Goal: Communication & Community: Answer question/provide support

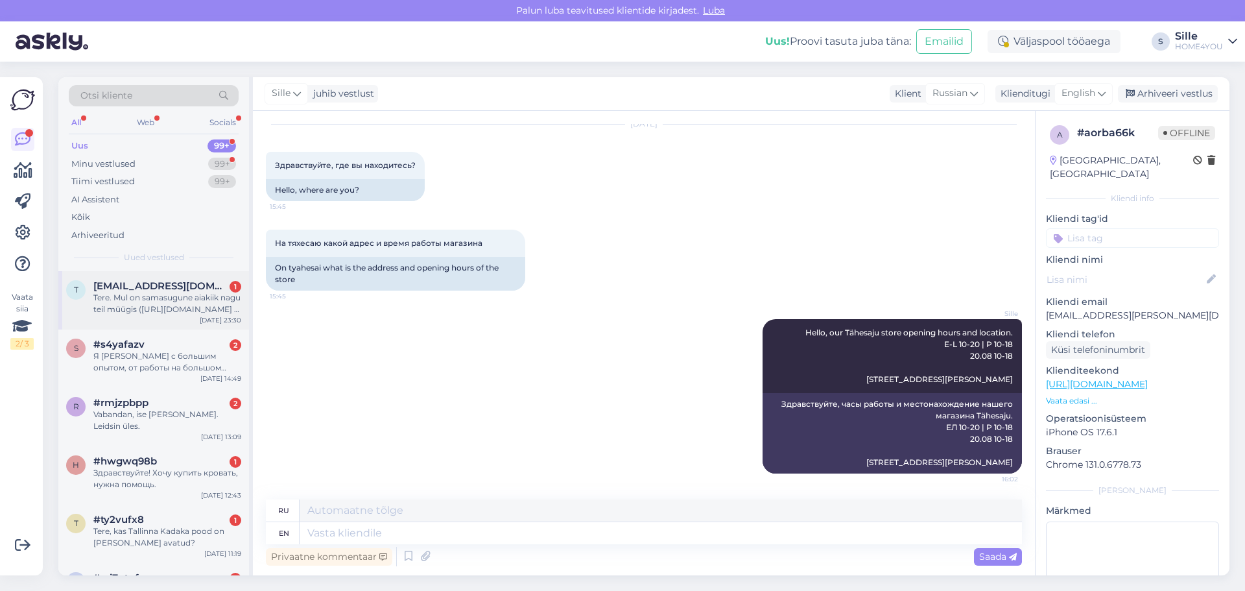
click at [171, 315] on div "t [EMAIL_ADDRESS][DOMAIN_NAME] 1 Tere. Mul on samasugune aiakiik nagu teil müüg…" at bounding box center [153, 300] width 191 height 58
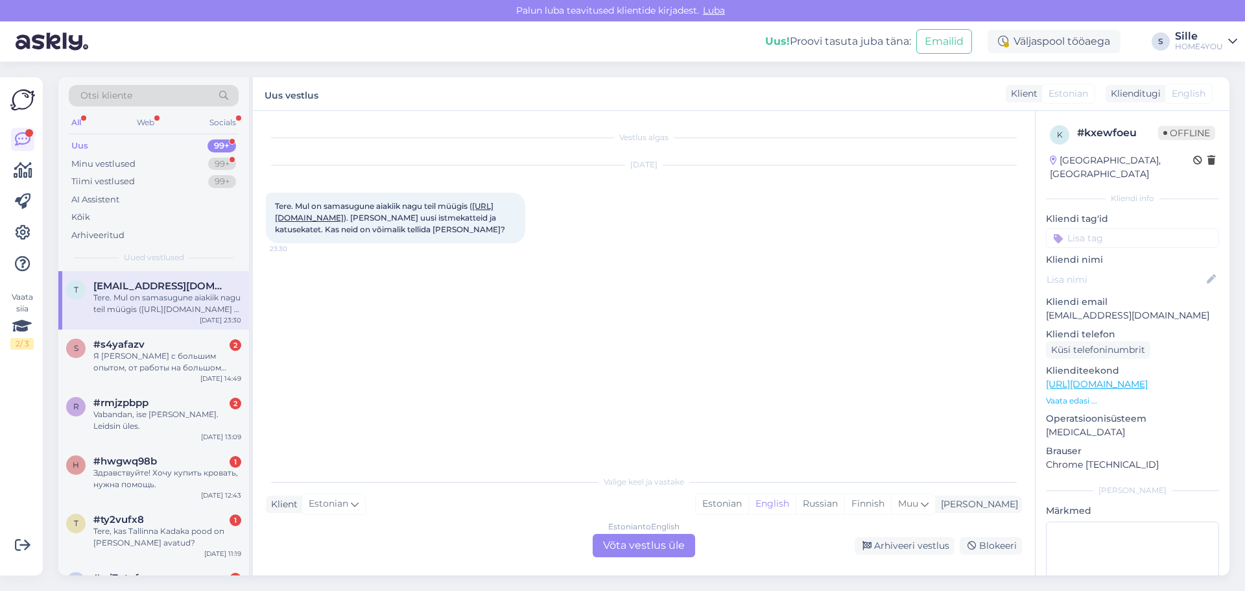
click at [303, 218] on link "[URL][DOMAIN_NAME]" at bounding box center [384, 211] width 218 height 21
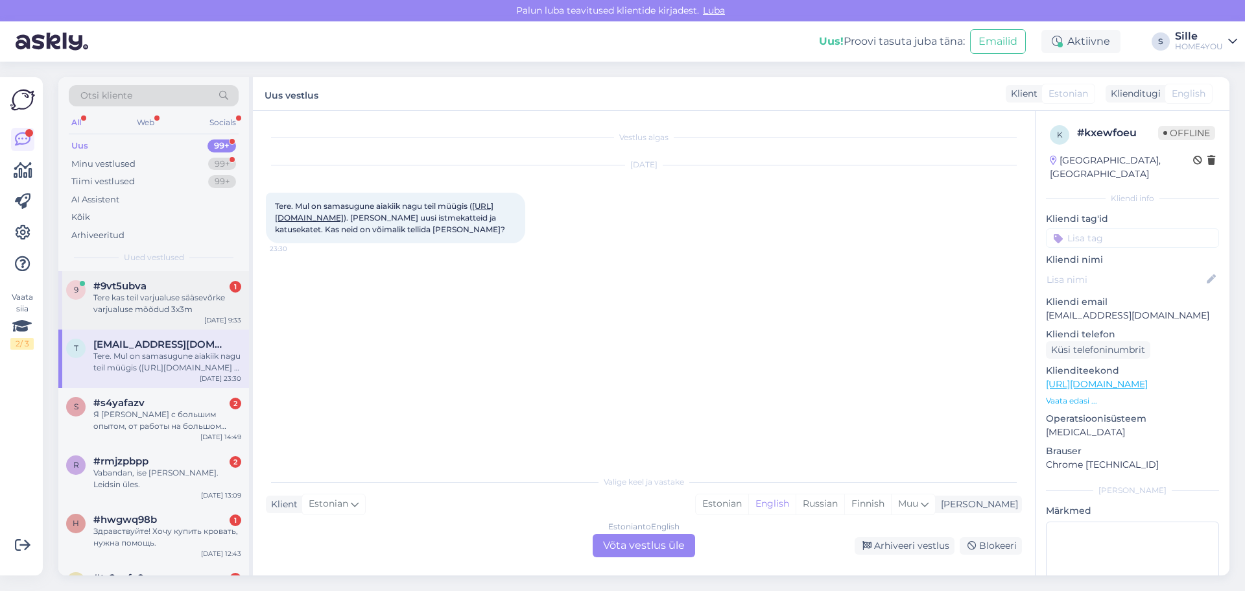
click at [134, 296] on div "Tere kas teil varjualuse sääsevõrke varjualuse mõõdud 3x3m" at bounding box center [167, 303] width 148 height 23
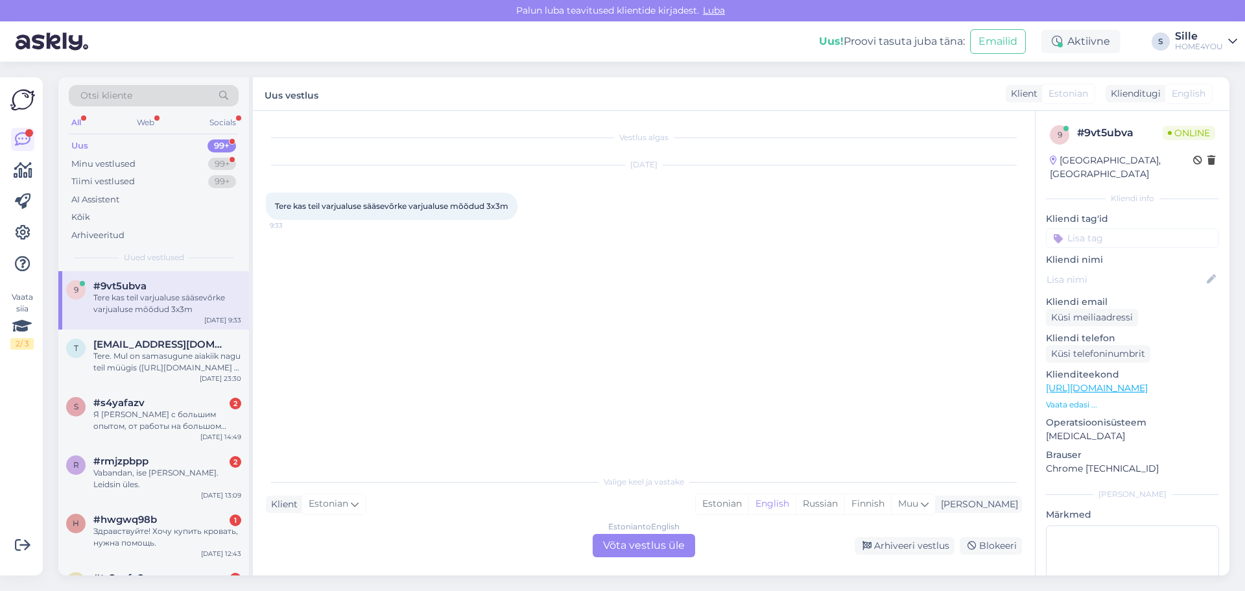
click at [480, 360] on div "Vestlus algas [DATE] Tere kas teil varjualuse sääsevõrke varjualuse mõõdud 3x3m…" at bounding box center [650, 290] width 768 height 333
click at [655, 537] on div "Estonian to English Võta vestlus üle" at bounding box center [643, 544] width 102 height 23
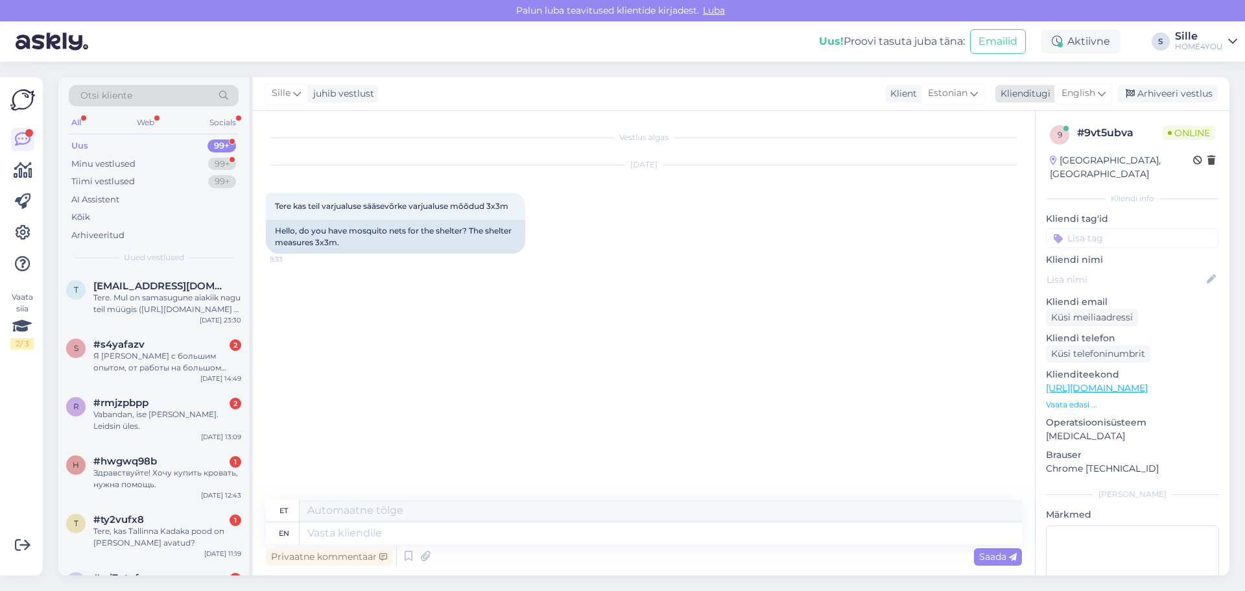
click at [1073, 90] on span "English" at bounding box center [1078, 93] width 34 height 14
drag, startPoint x: 1038, startPoint y: 167, endPoint x: 1029, endPoint y: 183, distance: 18.3
click at [1038, 167] on link "Estonian" at bounding box center [1054, 171] width 143 height 21
click at [448, 526] on textarea at bounding box center [644, 530] width 756 height 27
type textarea "Tere, mis varjualusega tegemist on?"
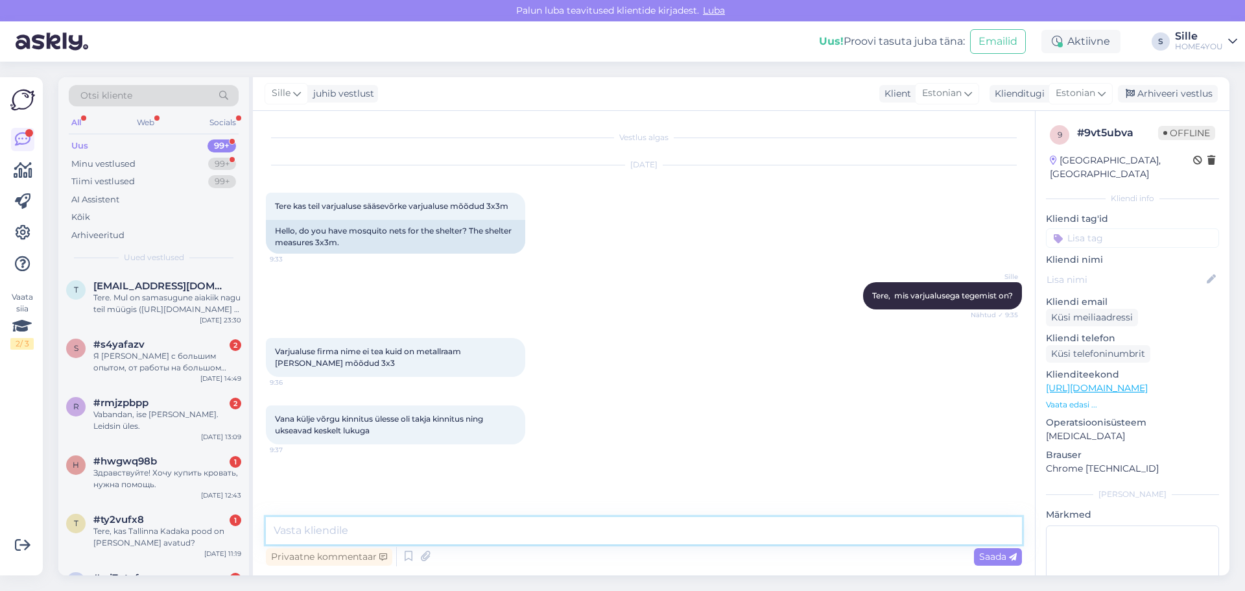
click at [489, 527] on textarea at bounding box center [644, 530] width 756 height 27
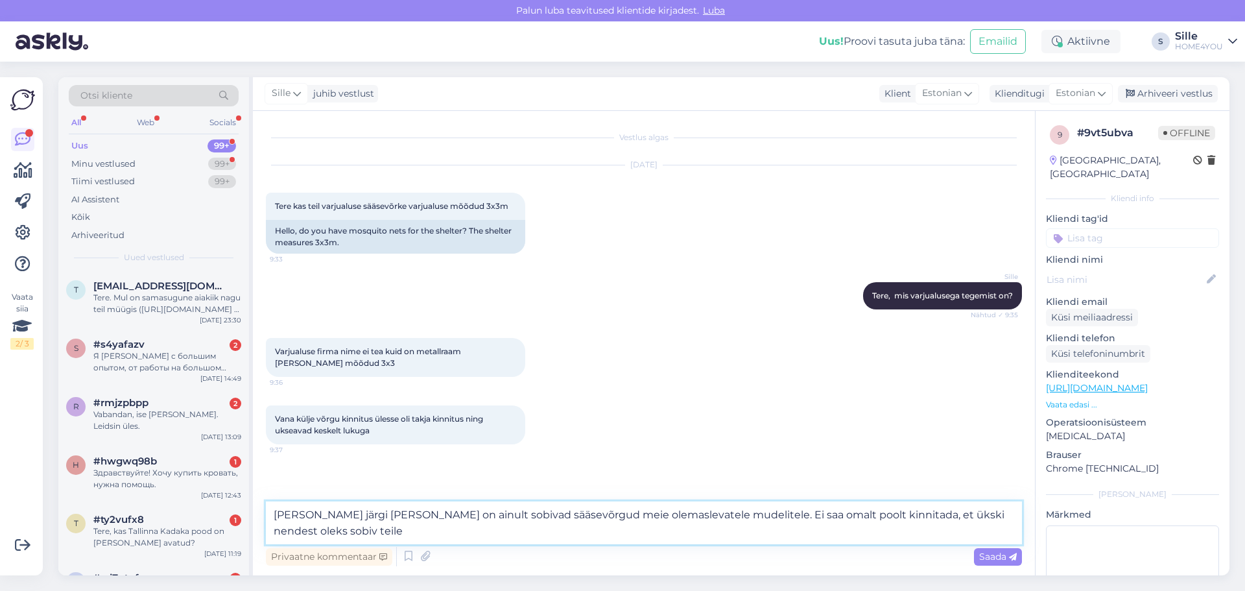
type textarea "[PERSON_NAME] järgi [PERSON_NAME] on ainult sobivad sääsevõrgud meie olemasleva…"
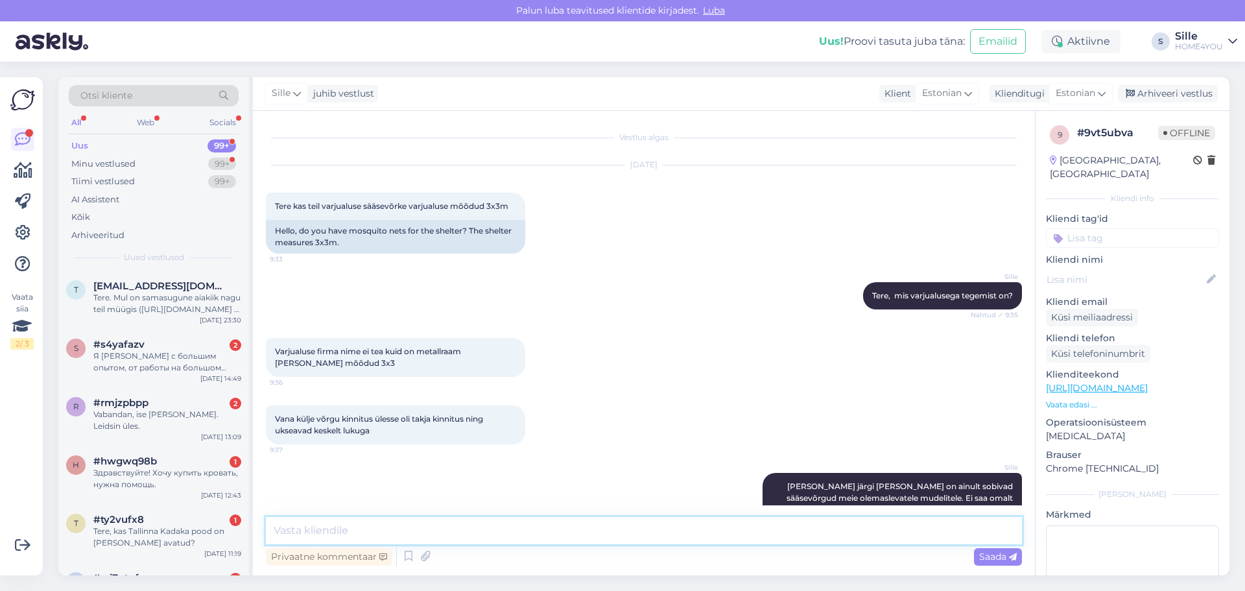
scroll to position [32, 0]
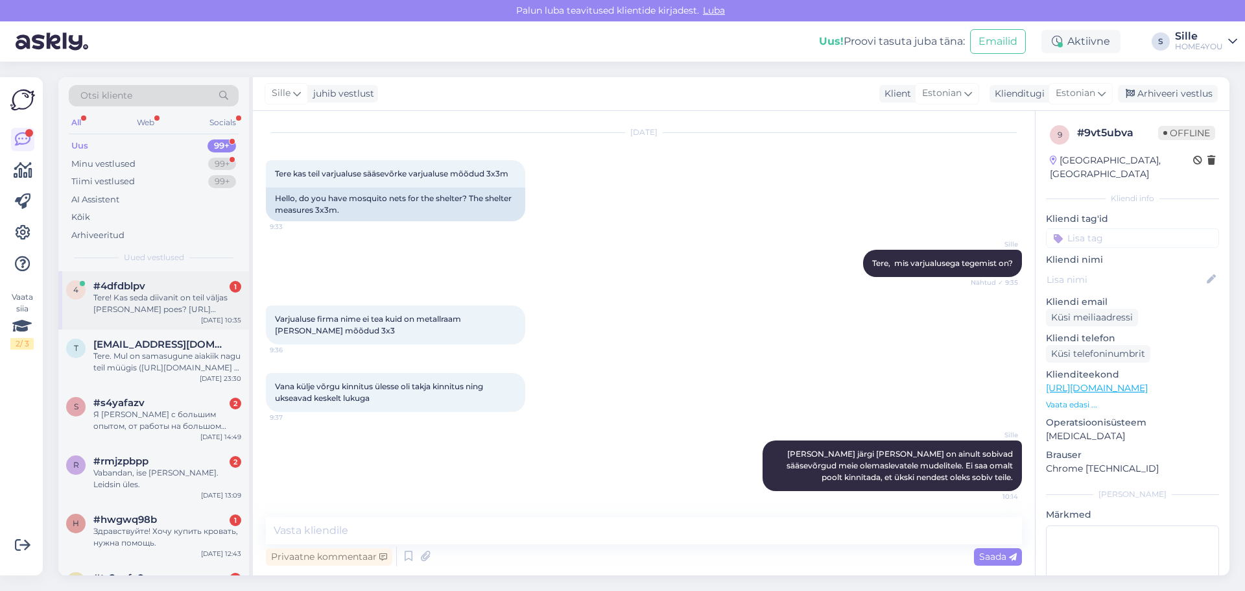
click at [118, 316] on div "4 #4dfdblpv 1 Tere! Kas seda diivanit on teil väljas [PERSON_NAME] poes? [URL][…" at bounding box center [153, 300] width 191 height 58
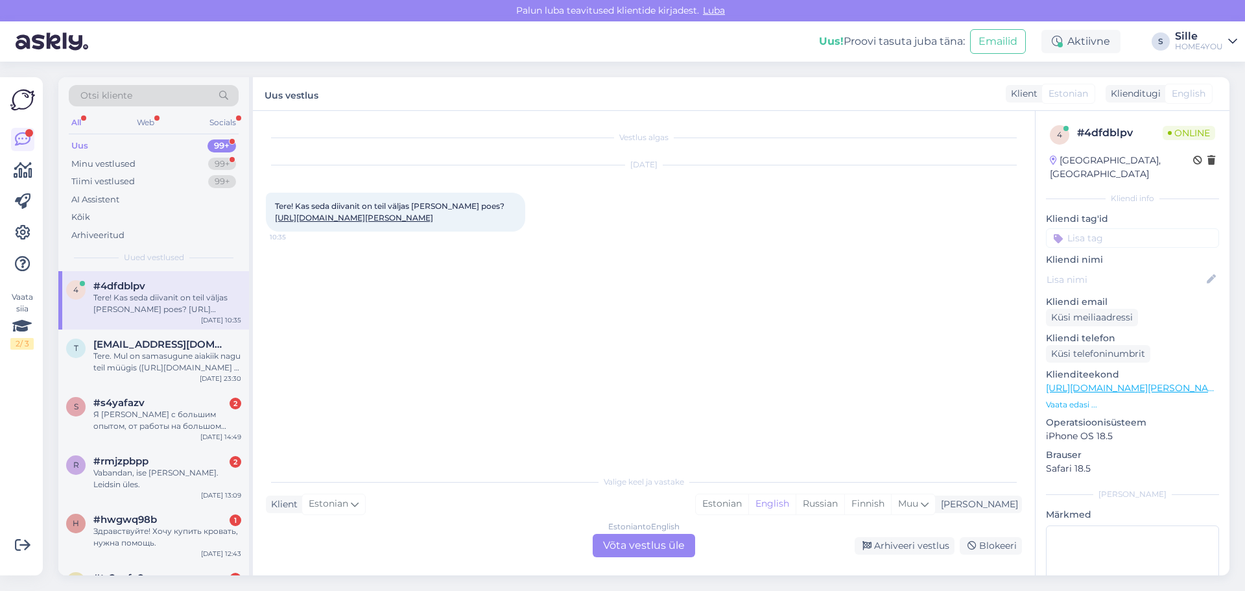
scroll to position [0, 0]
click at [414, 218] on link "[URL][DOMAIN_NAME][PERSON_NAME]" at bounding box center [354, 218] width 158 height 10
click at [748, 507] on div "Estonian" at bounding box center [722, 503] width 53 height 19
click at [631, 556] on div "Estonian to Estonian Võta vestlus üle" at bounding box center [643, 544] width 102 height 23
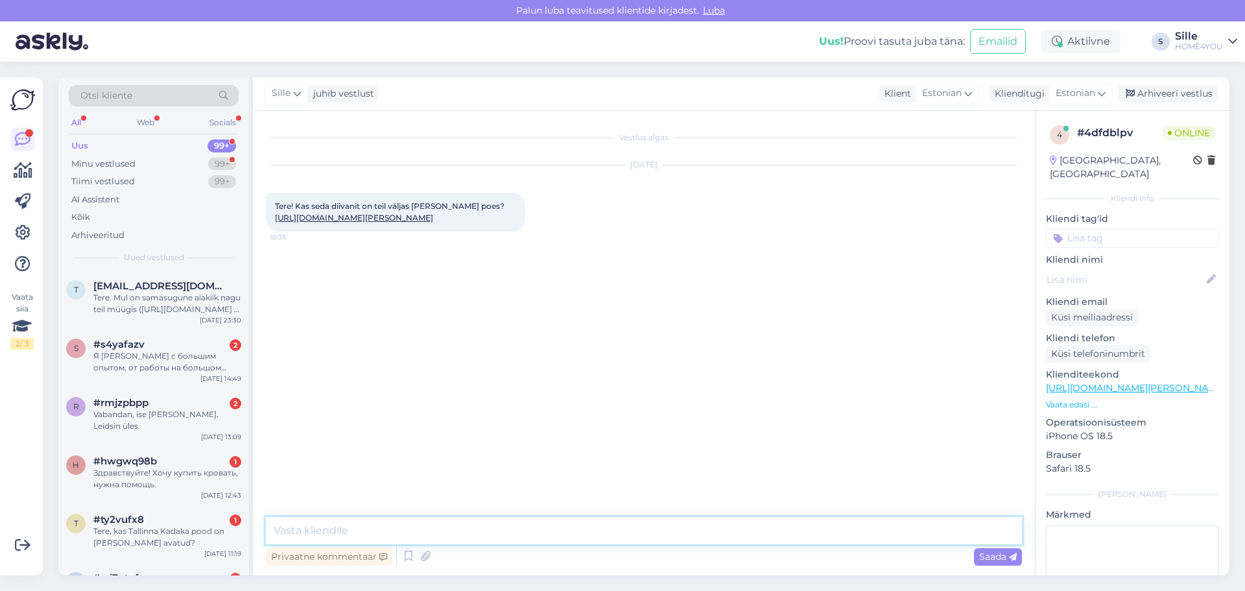
click at [446, 528] on textarea at bounding box center [644, 530] width 756 height 27
type textarea "Tere, seda diivanit on [PERSON_NAME] ainult Kadaka kaupluses"
